Goal: Information Seeking & Learning: Learn about a topic

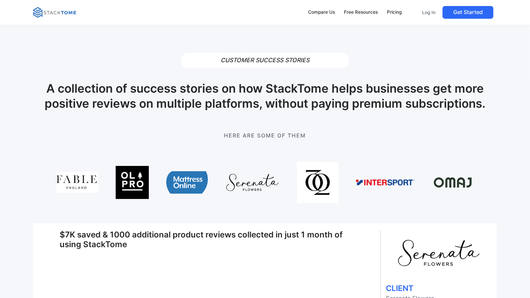
click at [255, 181] on img at bounding box center [252, 183] width 54 height 42
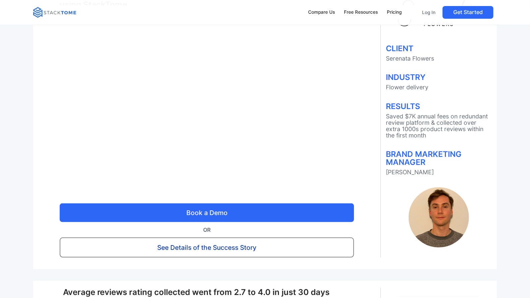
scroll to position [251, 0]
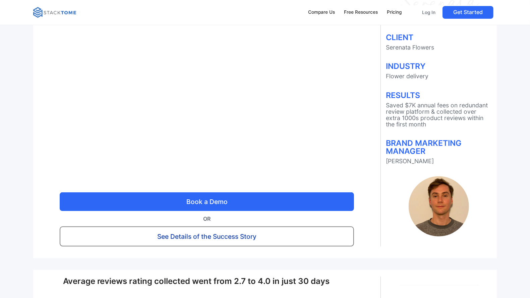
click at [251, 239] on link "See Details of the Success Story" at bounding box center [207, 237] width 294 height 20
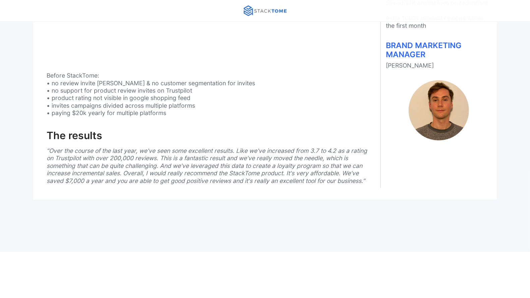
scroll to position [251, 0]
